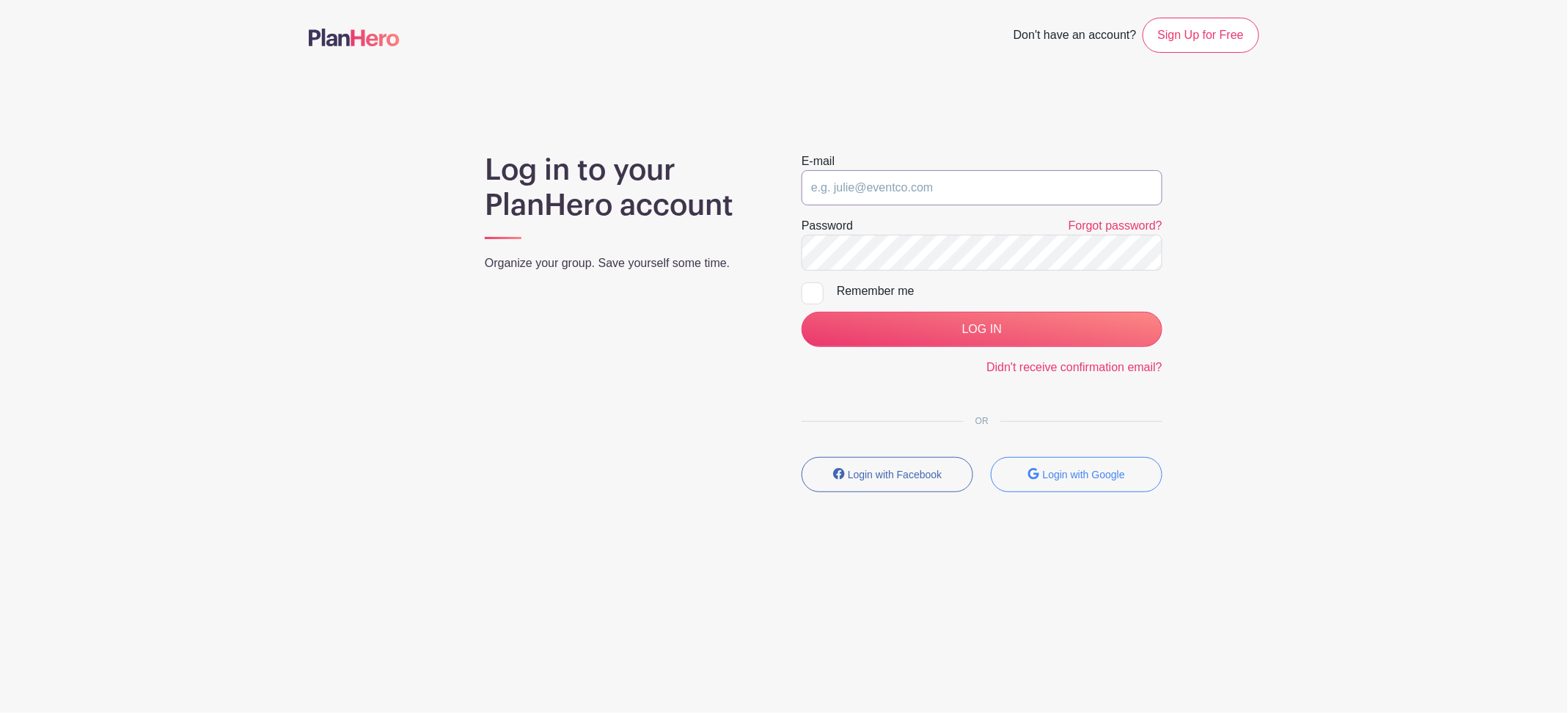
click at [913, 187] on input "email" at bounding box center [982, 187] width 361 height 35
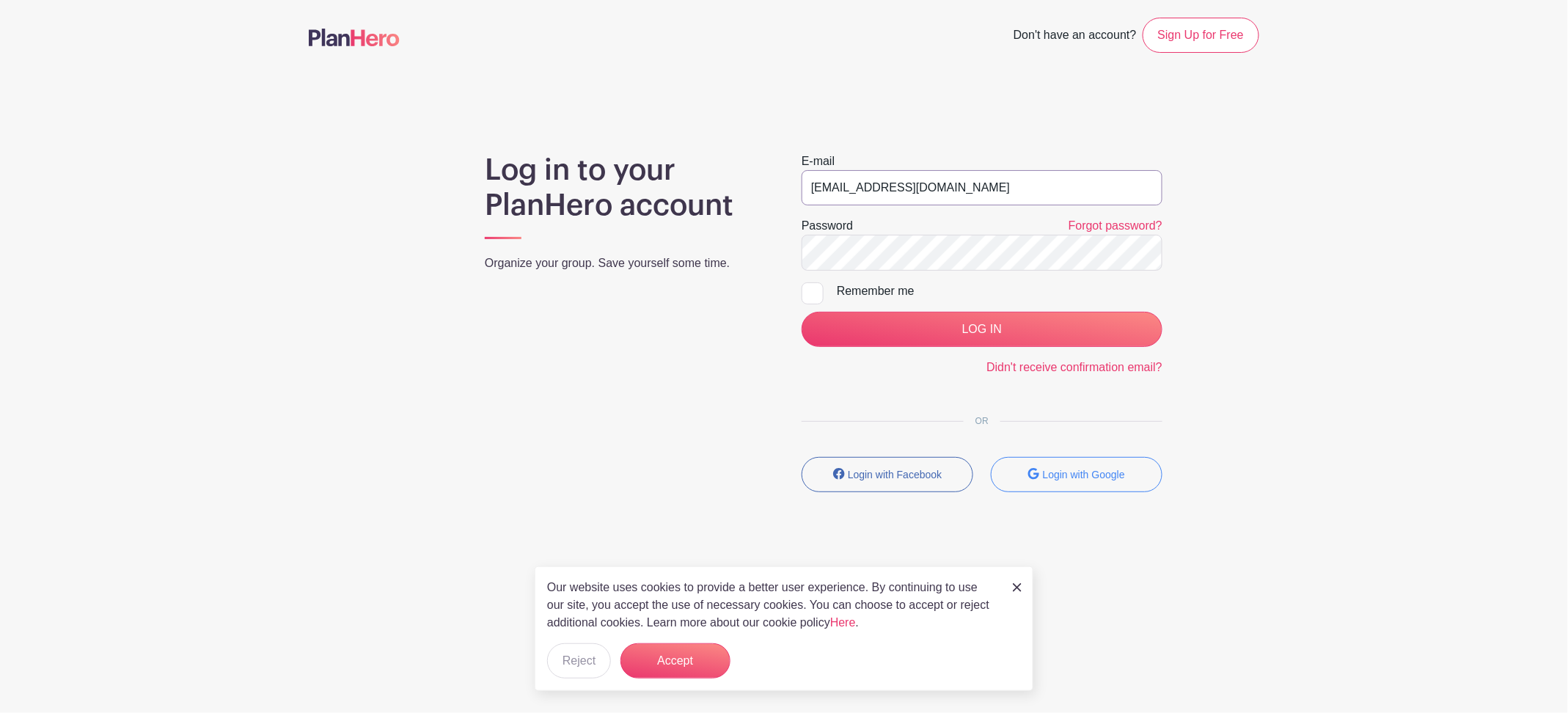
type input "[EMAIL_ADDRESS][DOMAIN_NAME]"
click at [930, 325] on input "LOG IN" at bounding box center [982, 329] width 361 height 35
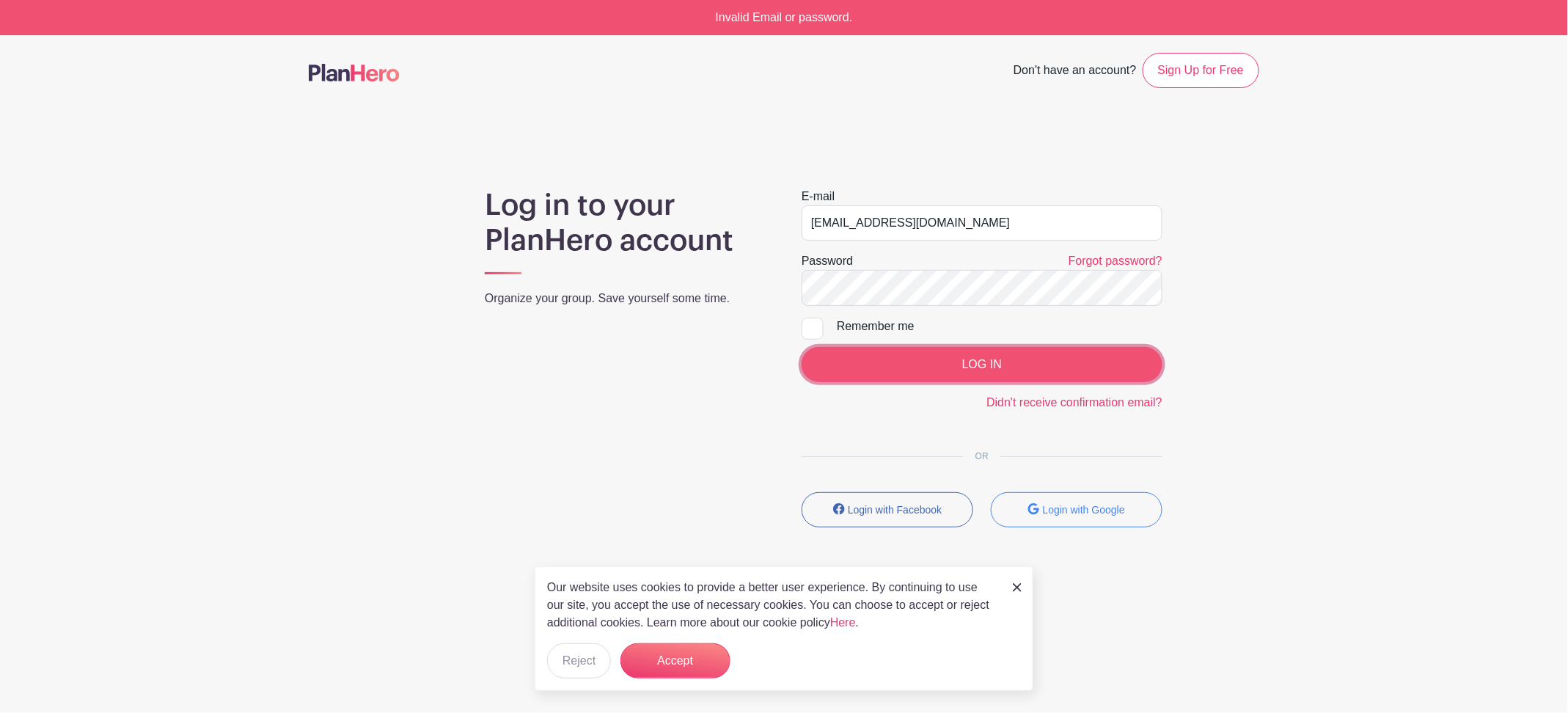
click at [864, 372] on input "LOG IN" at bounding box center [982, 364] width 361 height 35
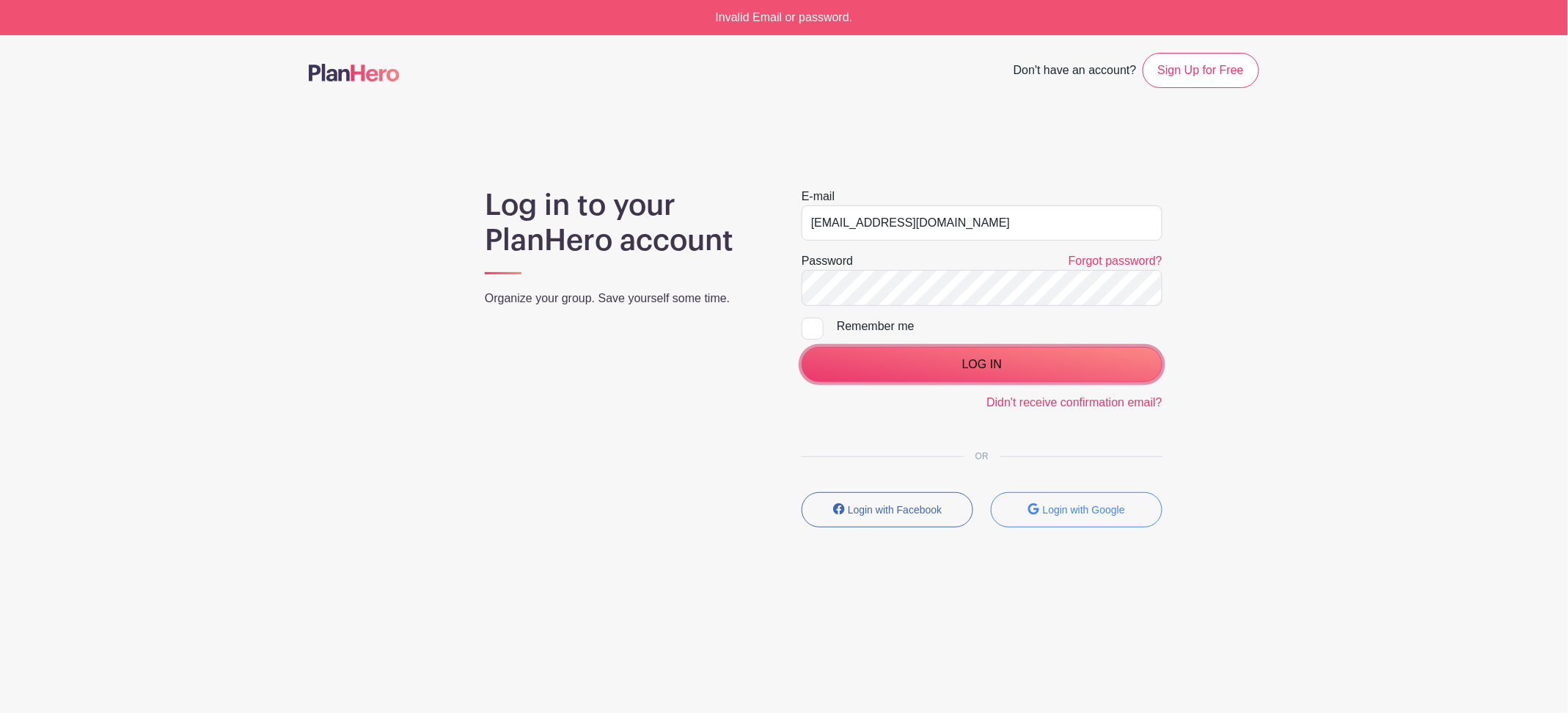
click at [864, 372] on input "LOG IN" at bounding box center [982, 364] width 361 height 35
drag, startPoint x: 963, startPoint y: 216, endPoint x: 675, endPoint y: 266, distance: 292.3
click at [675, 266] on div "Log in to your PlanHero account Organize your group. Save yourself some time. E…" at bounding box center [784, 363] width 950 height 352
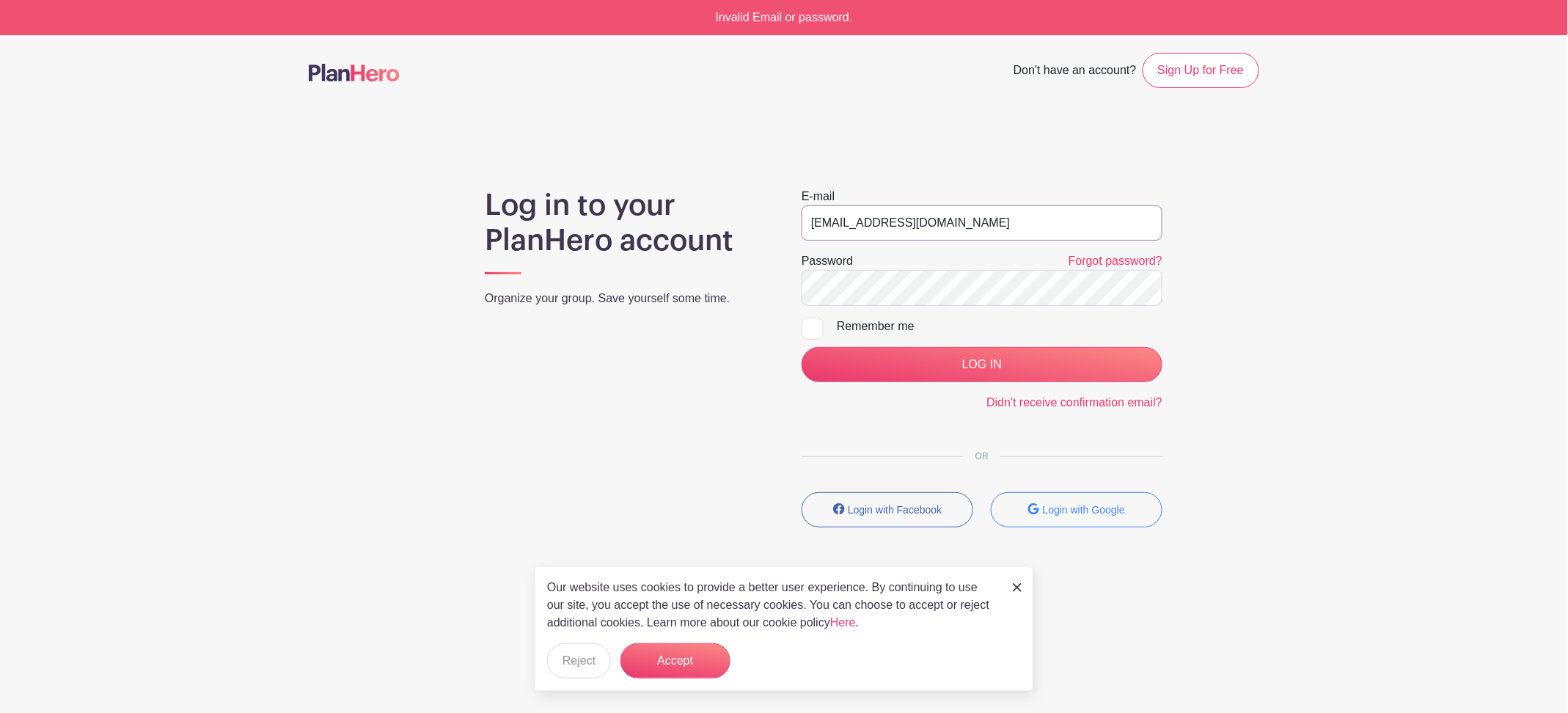
type input "[EMAIL_ADDRESS][DOMAIN_NAME]"
click at [866, 373] on input "LOG IN" at bounding box center [982, 364] width 361 height 35
click at [933, 354] on input "LOG IN" at bounding box center [982, 364] width 361 height 35
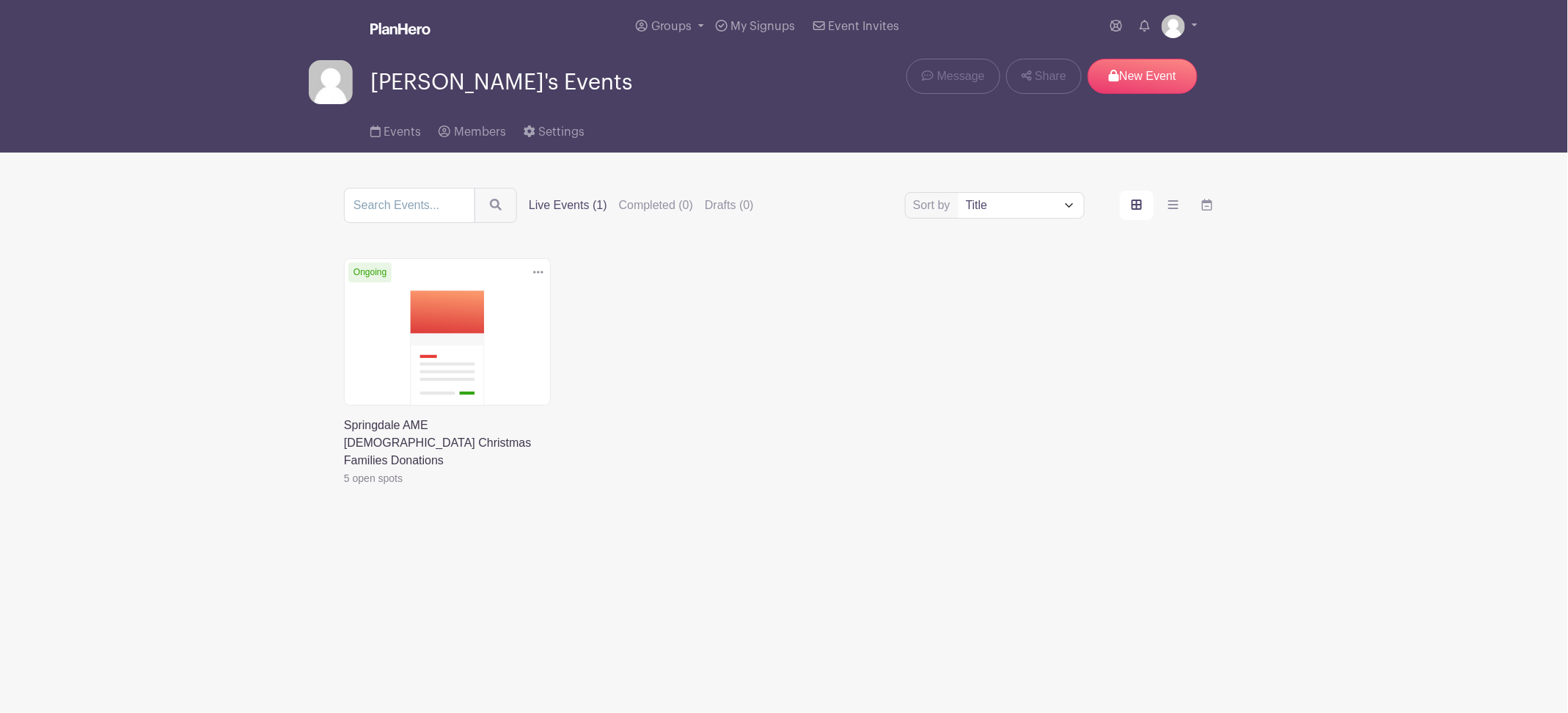
click at [344, 488] on link at bounding box center [344, 488] width 0 height 0
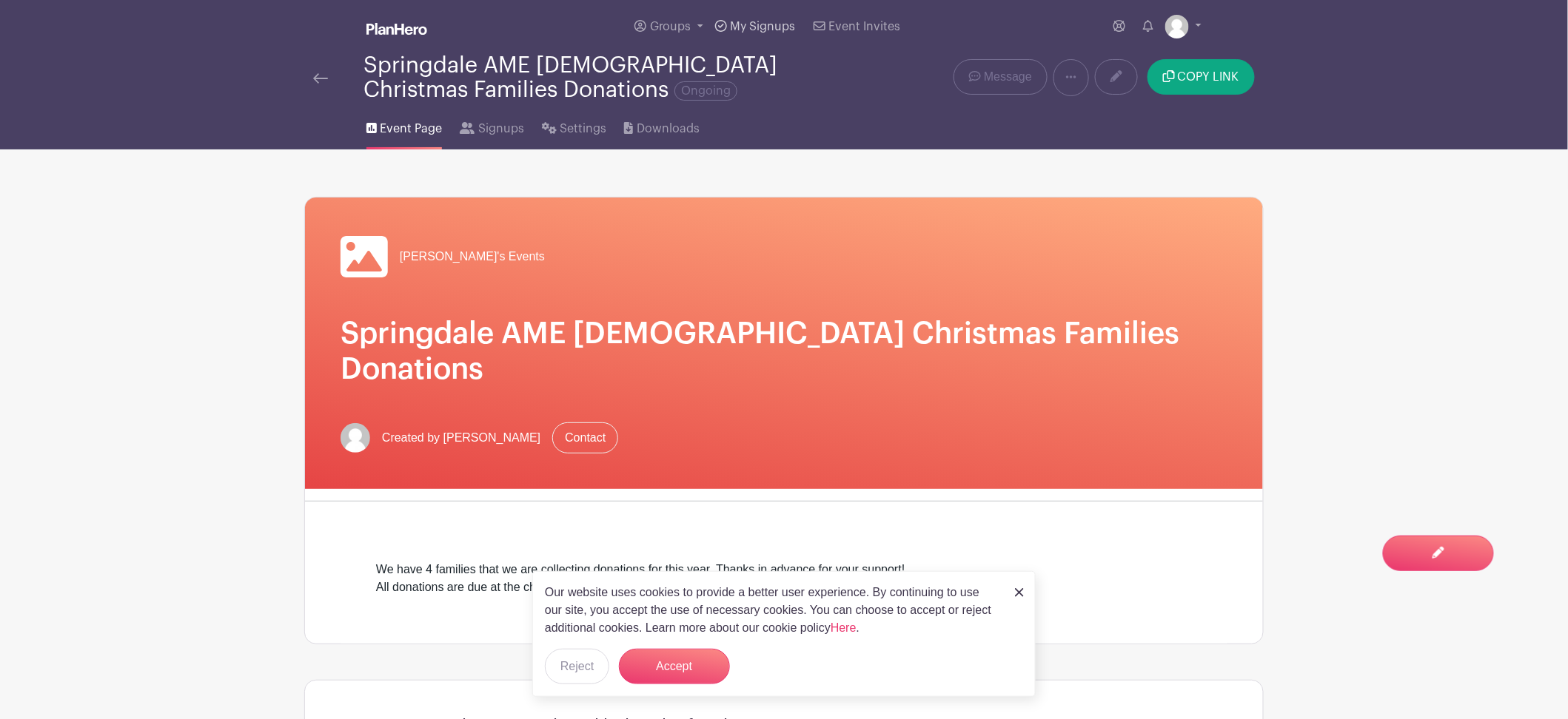
click at [758, 27] on span "My Signups" at bounding box center [763, 27] width 65 height 11
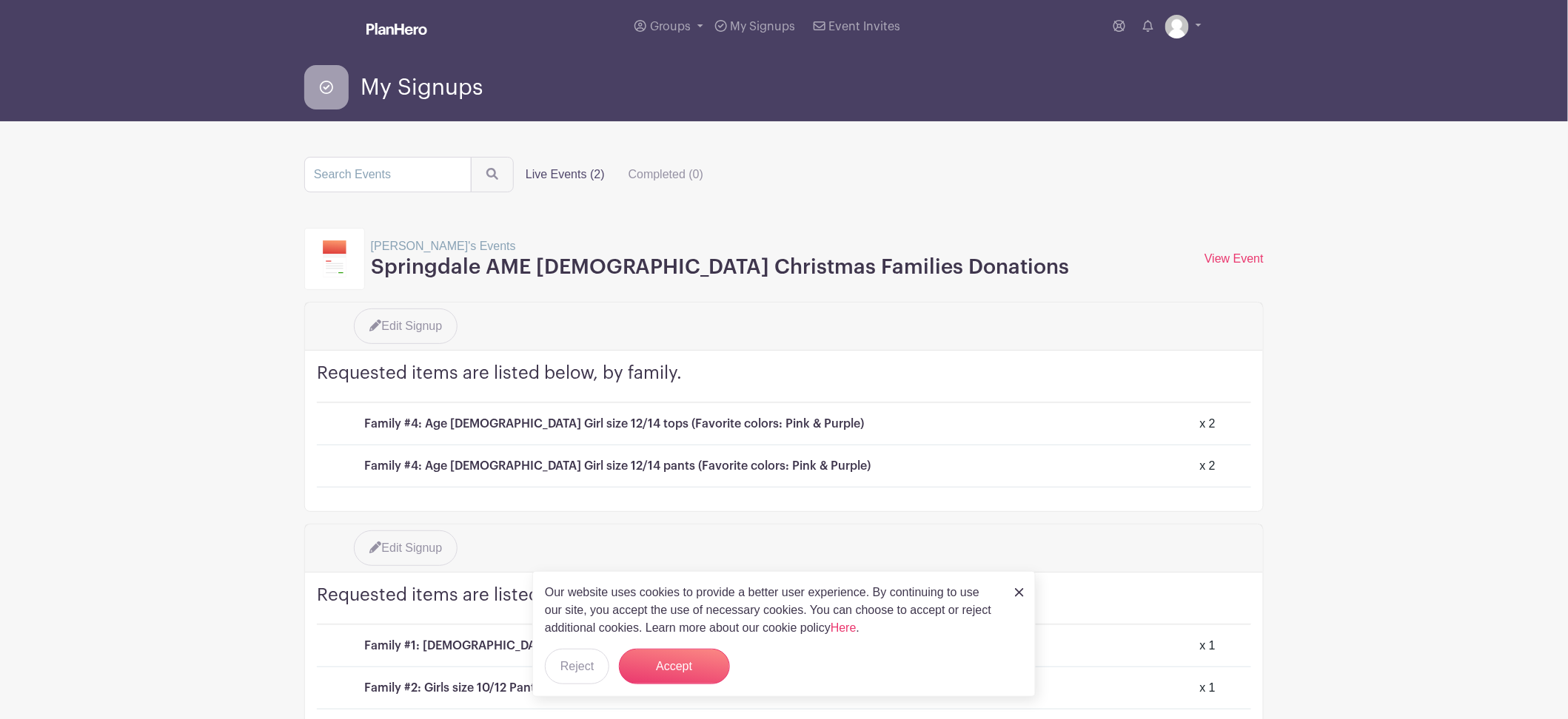
click at [534, 182] on label "Live Events (2)" at bounding box center [565, 174] width 103 height 29
click at [0, 0] on input "Live Events (2)" at bounding box center [0, 0] width 0 height 0
click at [540, 175] on label "Live Events (2)" at bounding box center [565, 174] width 103 height 29
click at [0, 0] on input "Live Events (2)" at bounding box center [0, 0] width 0 height 0
click at [558, 172] on label "Live Events (2)" at bounding box center [565, 174] width 103 height 29
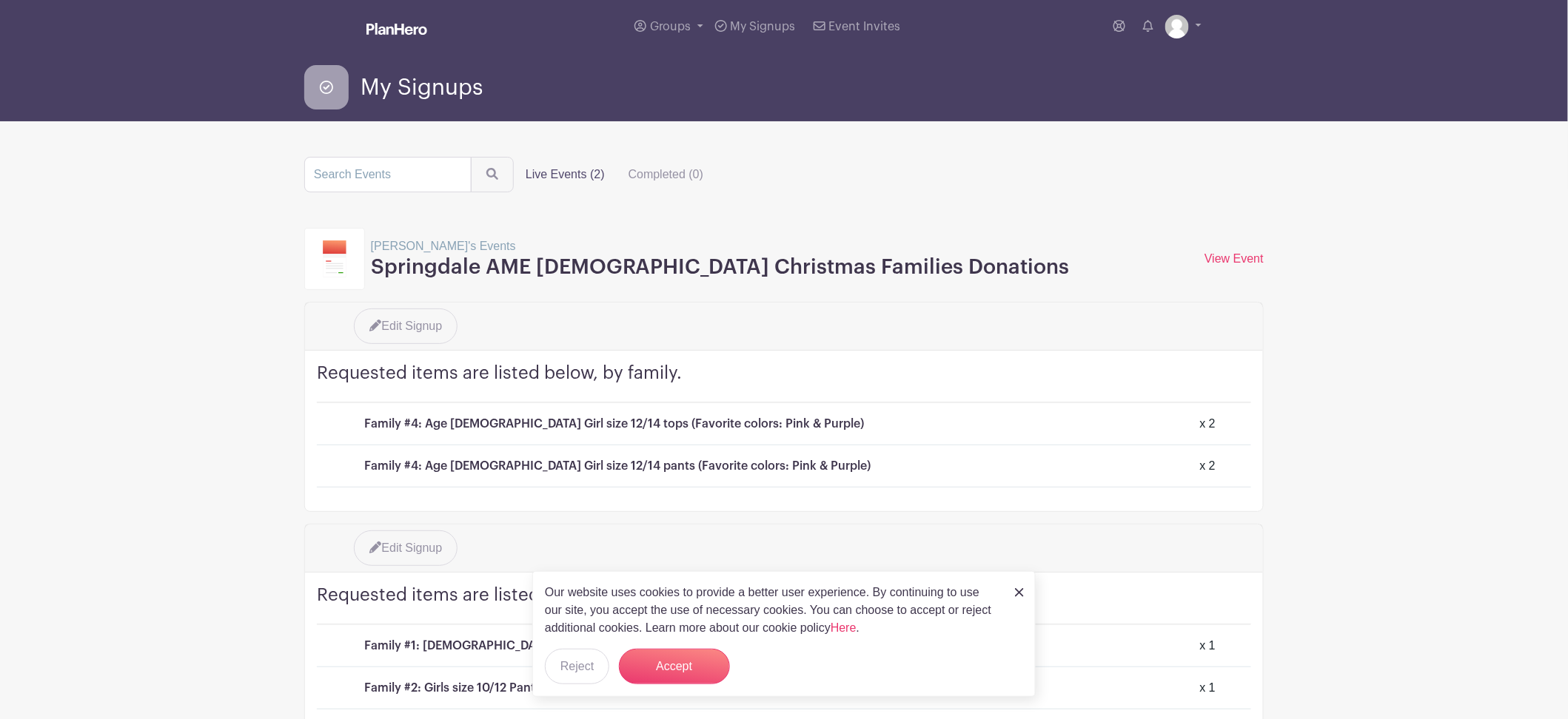
click at [0, 0] on input "Live Events (2)" at bounding box center [0, 0] width 0 height 0
click at [660, 671] on button "Accept" at bounding box center [674, 666] width 111 height 35
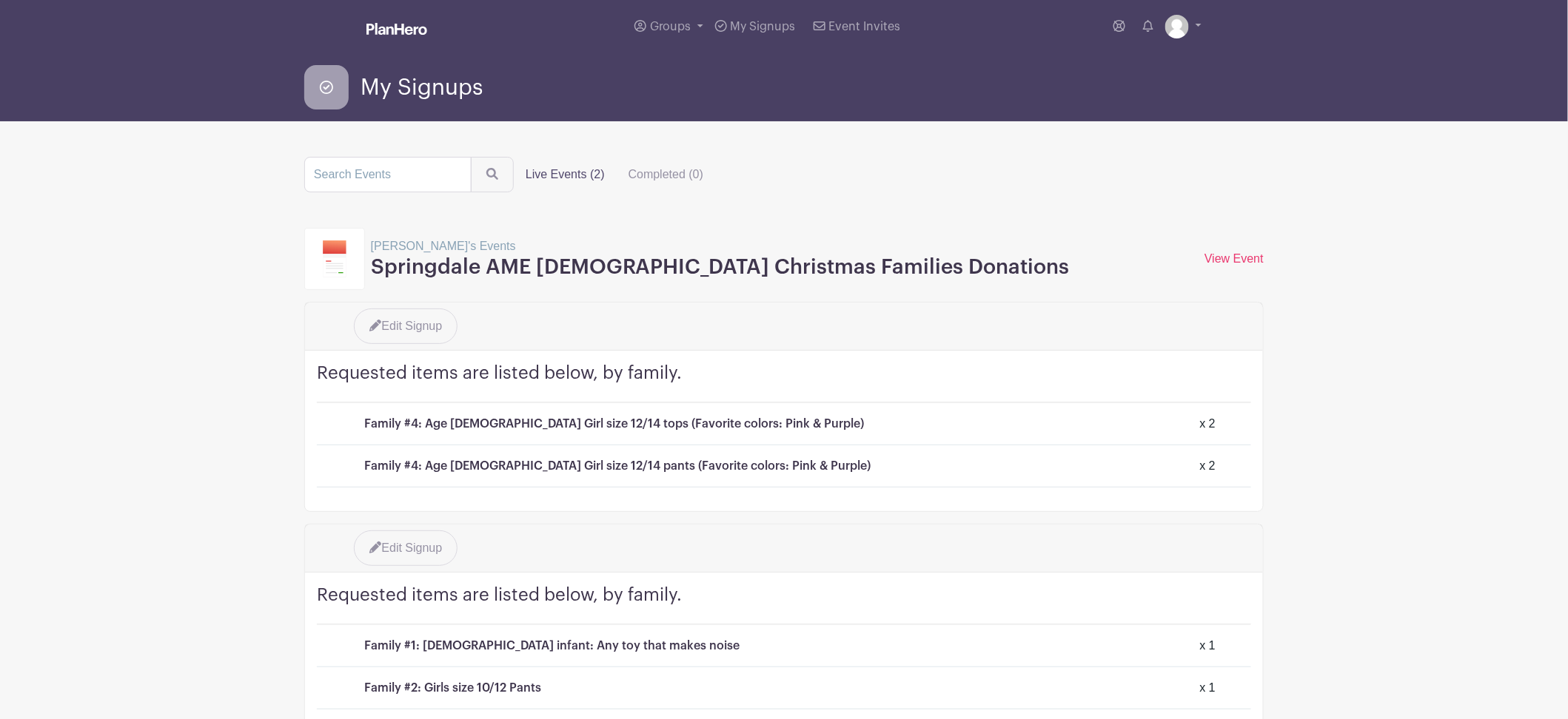
click at [563, 179] on label "Live Events (2)" at bounding box center [565, 174] width 103 height 29
click at [0, 0] on input "Live Events (2)" at bounding box center [0, 0] width 0 height 0
click at [1171, 36] on img at bounding box center [1177, 27] width 24 height 24
click at [1126, 82] on div "My account Logout" at bounding box center [1142, 79] width 118 height 73
click at [1182, 22] on img at bounding box center [1177, 27] width 24 height 24
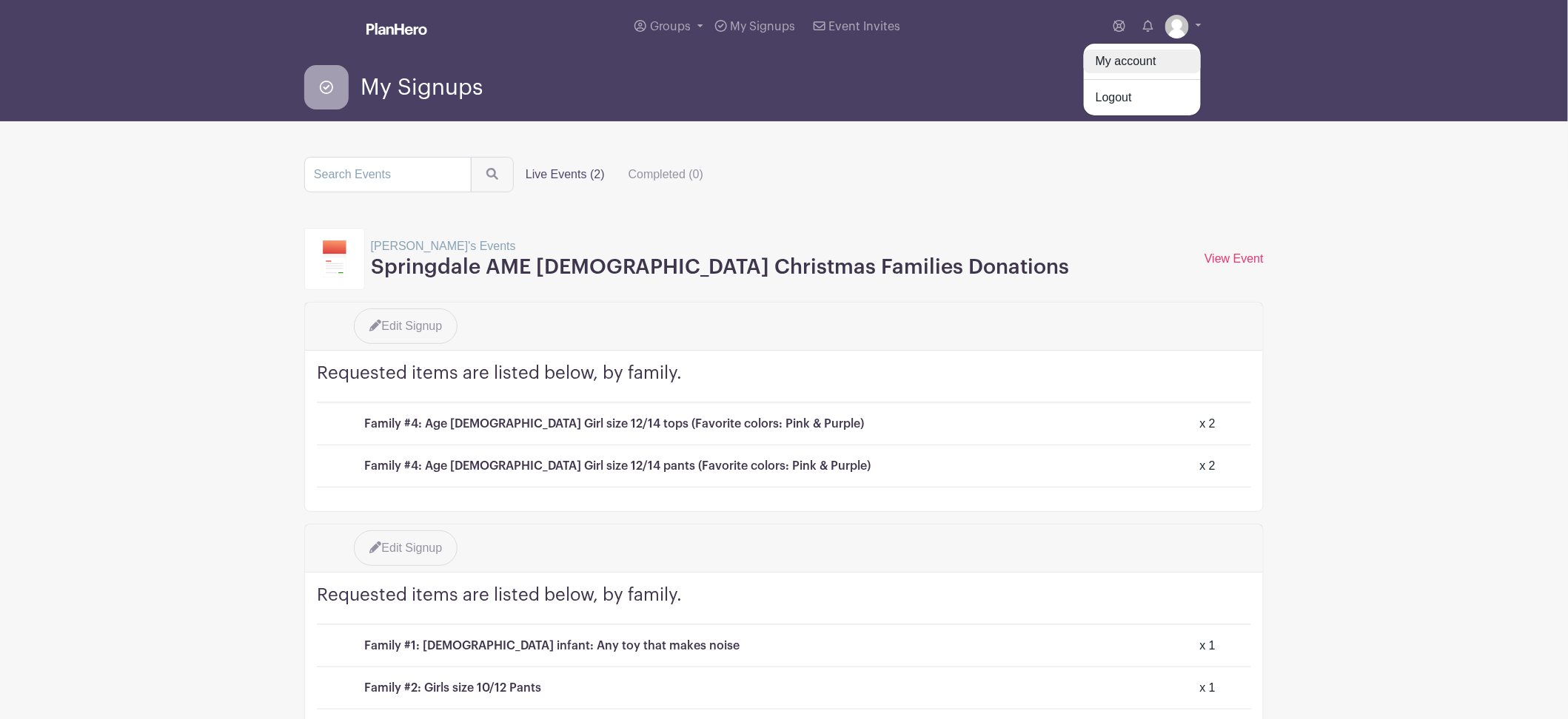
click at [1121, 67] on link "My account" at bounding box center [1142, 61] width 117 height 24
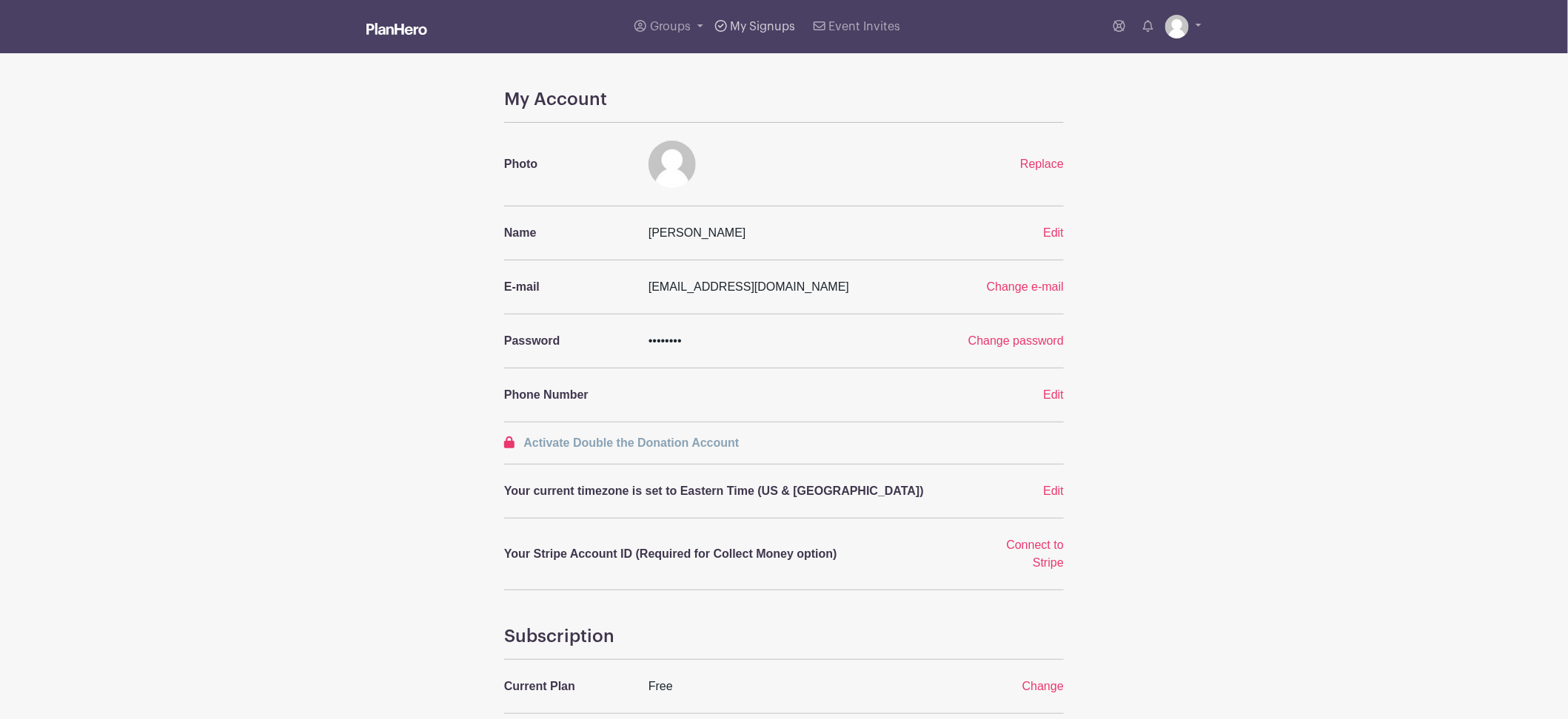
click at [735, 33] on link "My Signups" at bounding box center [755, 27] width 91 height 53
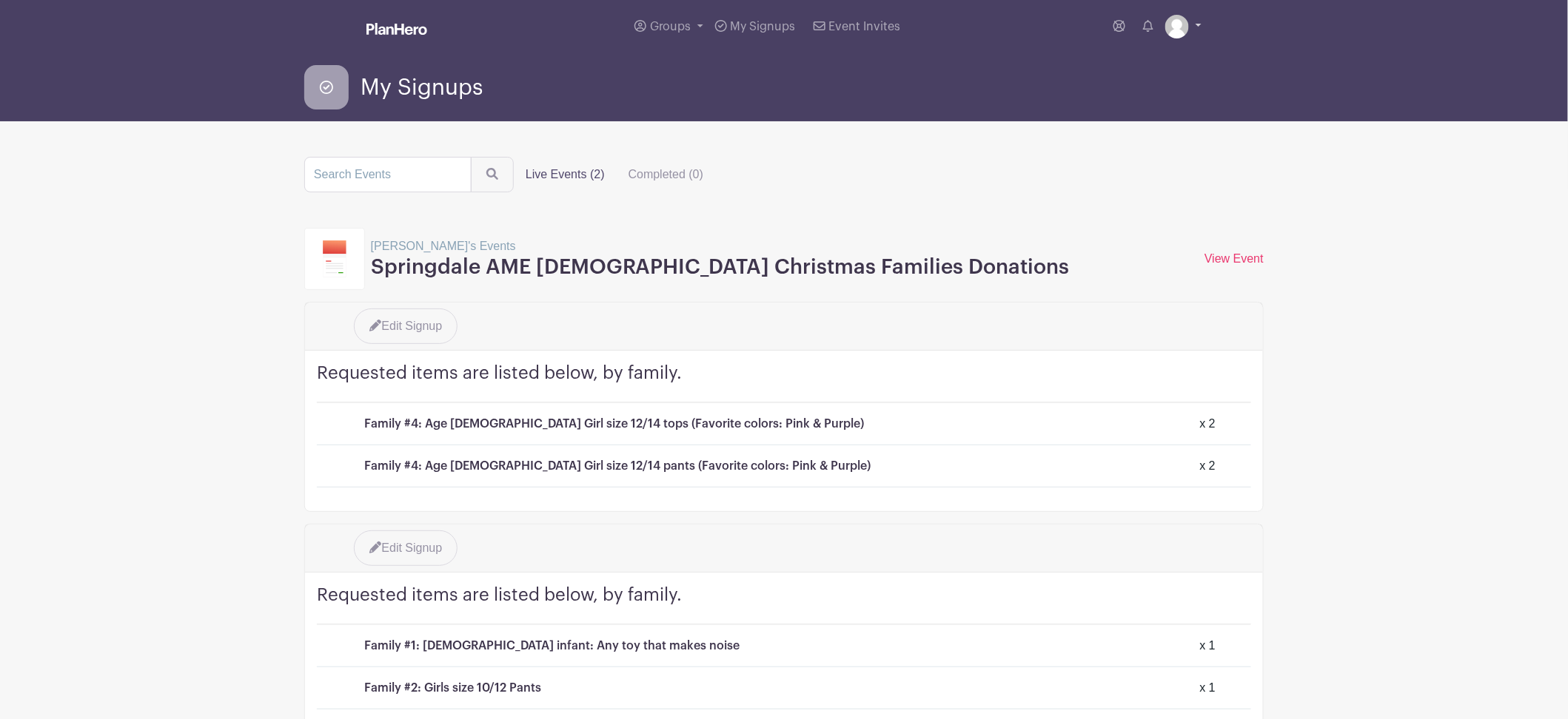
click at [1173, 31] on img at bounding box center [1177, 27] width 24 height 24
click at [1112, 95] on link "Logout" at bounding box center [1142, 97] width 117 height 24
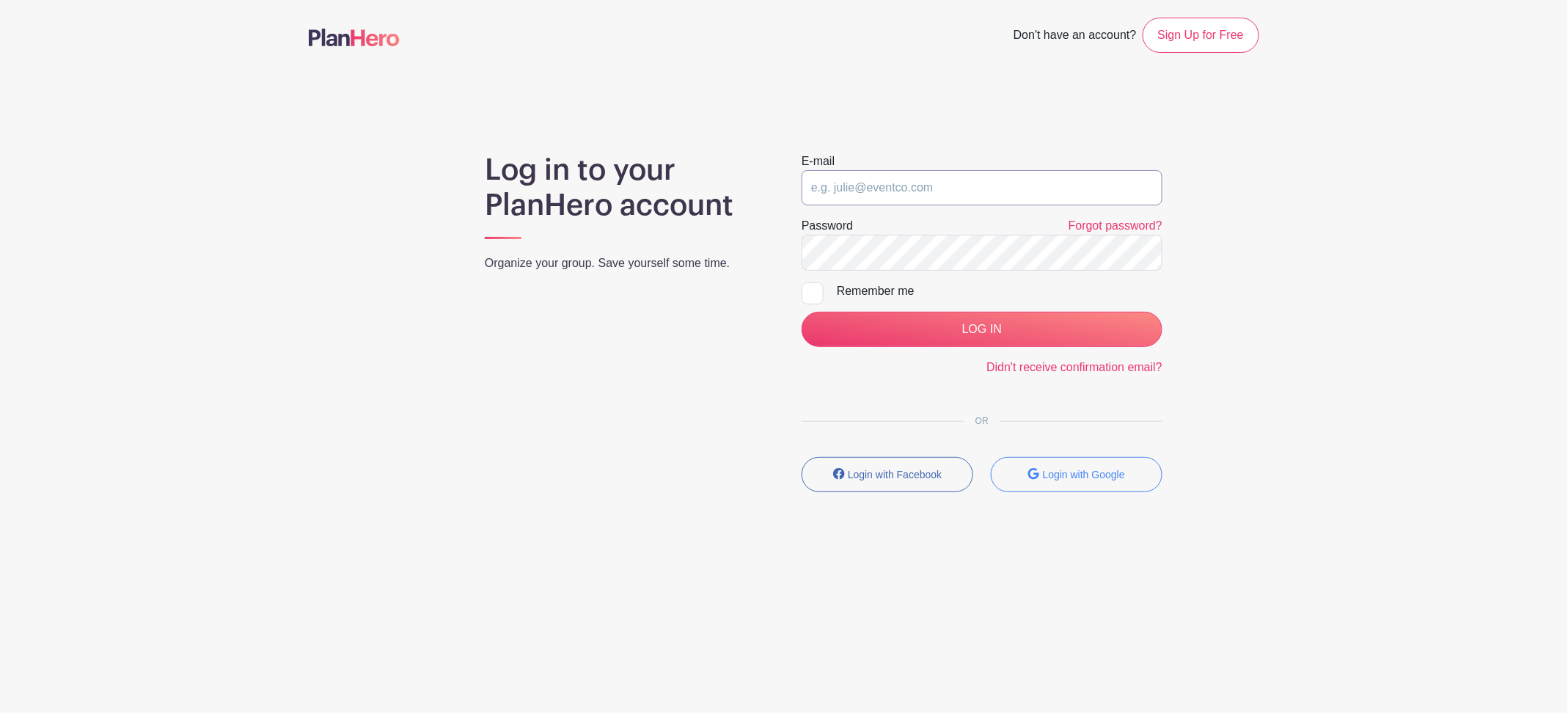
click at [910, 179] on input "email" at bounding box center [982, 187] width 361 height 35
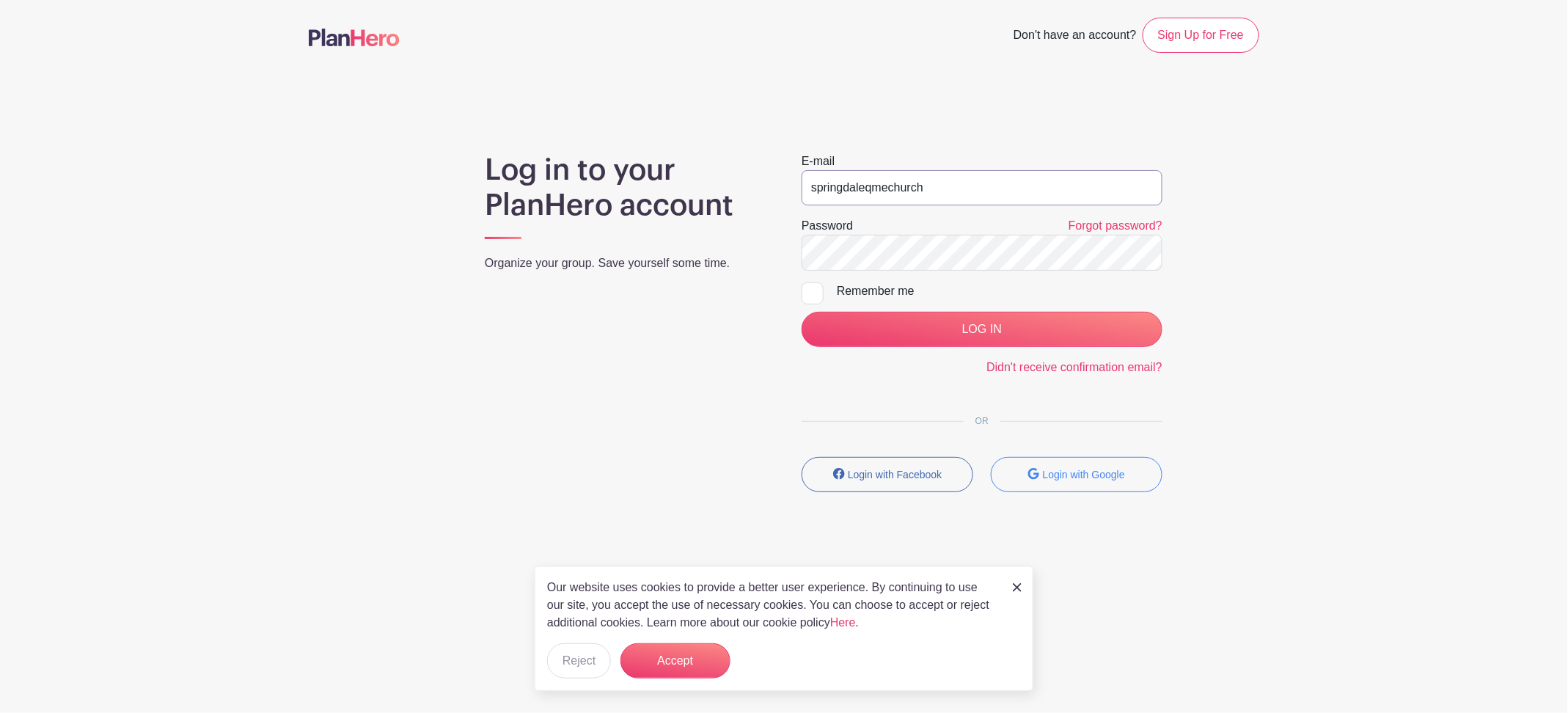
click at [872, 191] on input "springdaleqmechurch" at bounding box center [982, 187] width 361 height 35
click at [942, 183] on input "springdaleamechurch" at bounding box center [982, 187] width 361 height 35
type input "[EMAIL_ADDRESS][DOMAIN_NAME]"
click at [966, 325] on input "LOG IN" at bounding box center [982, 329] width 361 height 35
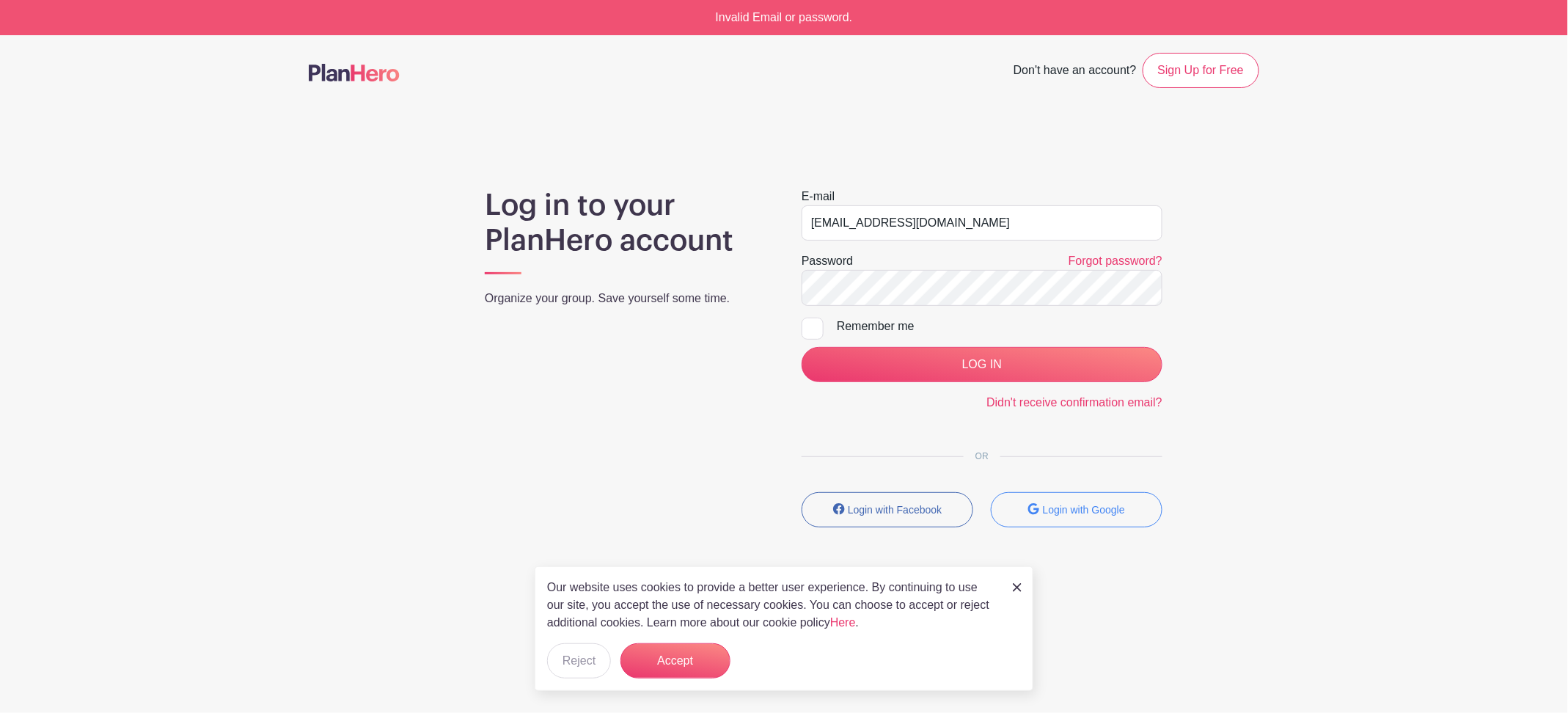
click at [1393, 256] on main "Don't have an account? Sign Up for Free Log in to your PlanHero account Organiz…" at bounding box center [784, 333] width 1568 height 596
